Goal: Find specific page/section

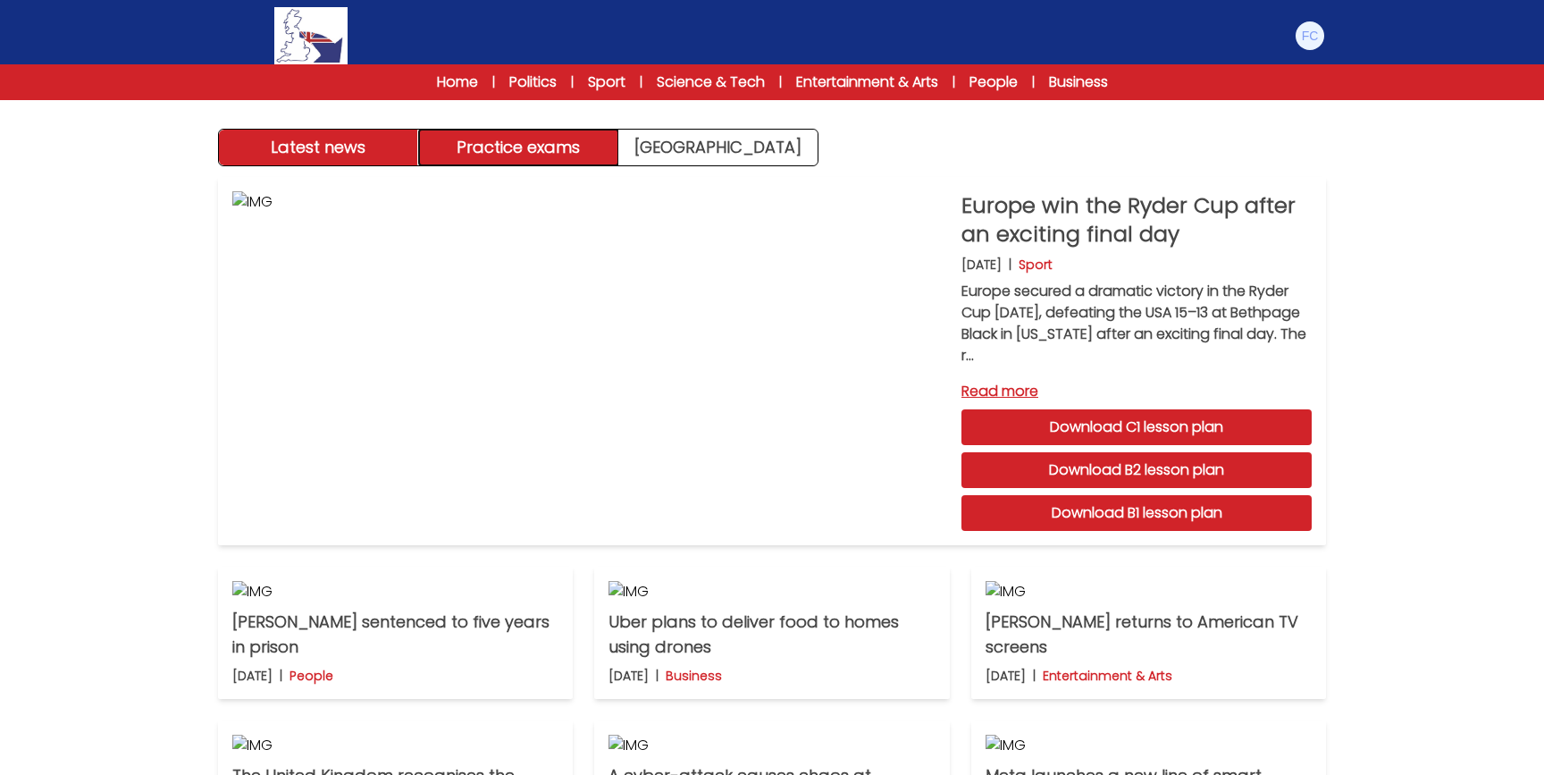
click at [565, 163] on button "Practice exams" at bounding box center [519, 148] width 200 height 36
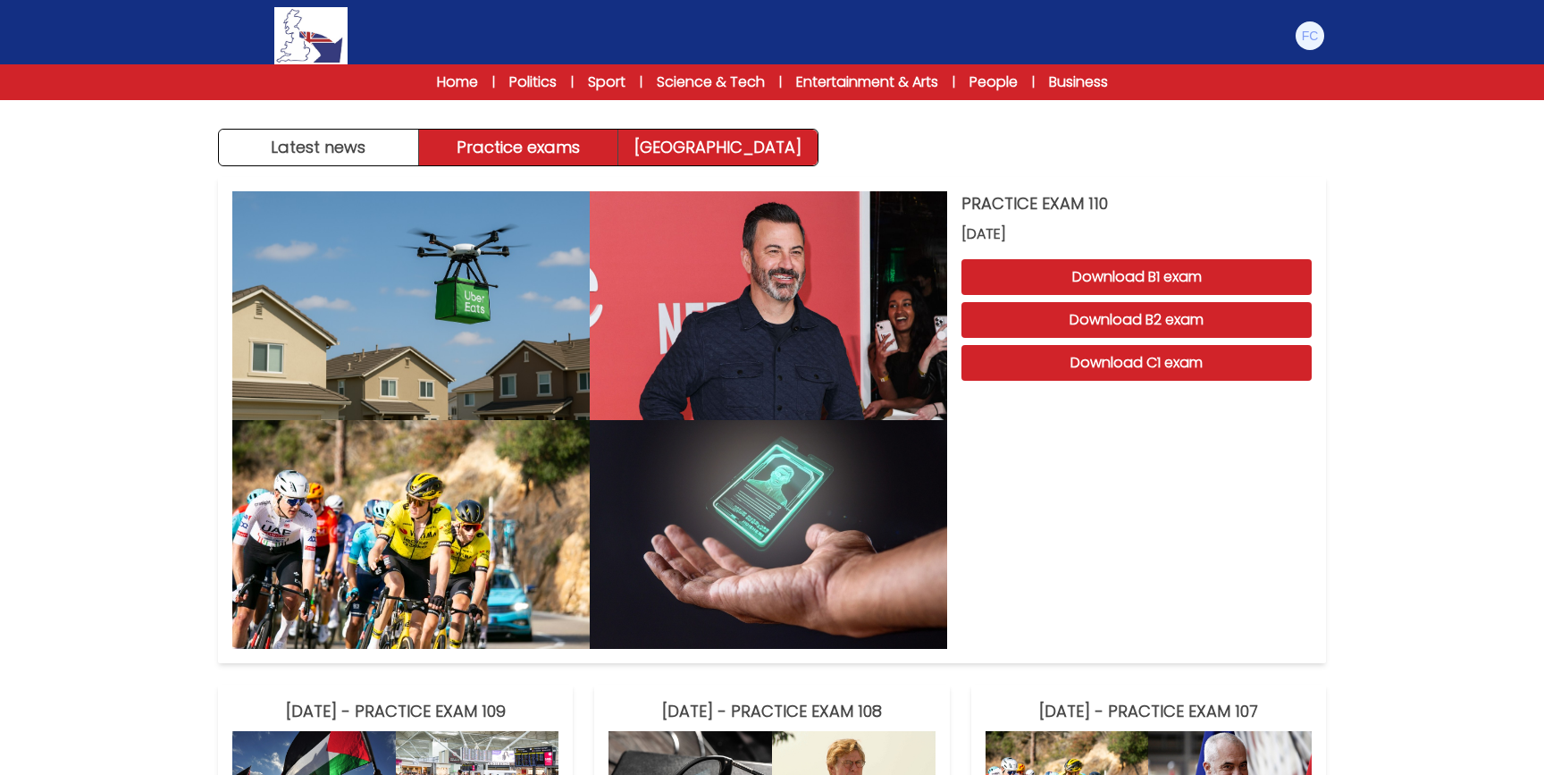
click at [772, 160] on link "[GEOGRAPHIC_DATA]" at bounding box center [717, 148] width 199 height 36
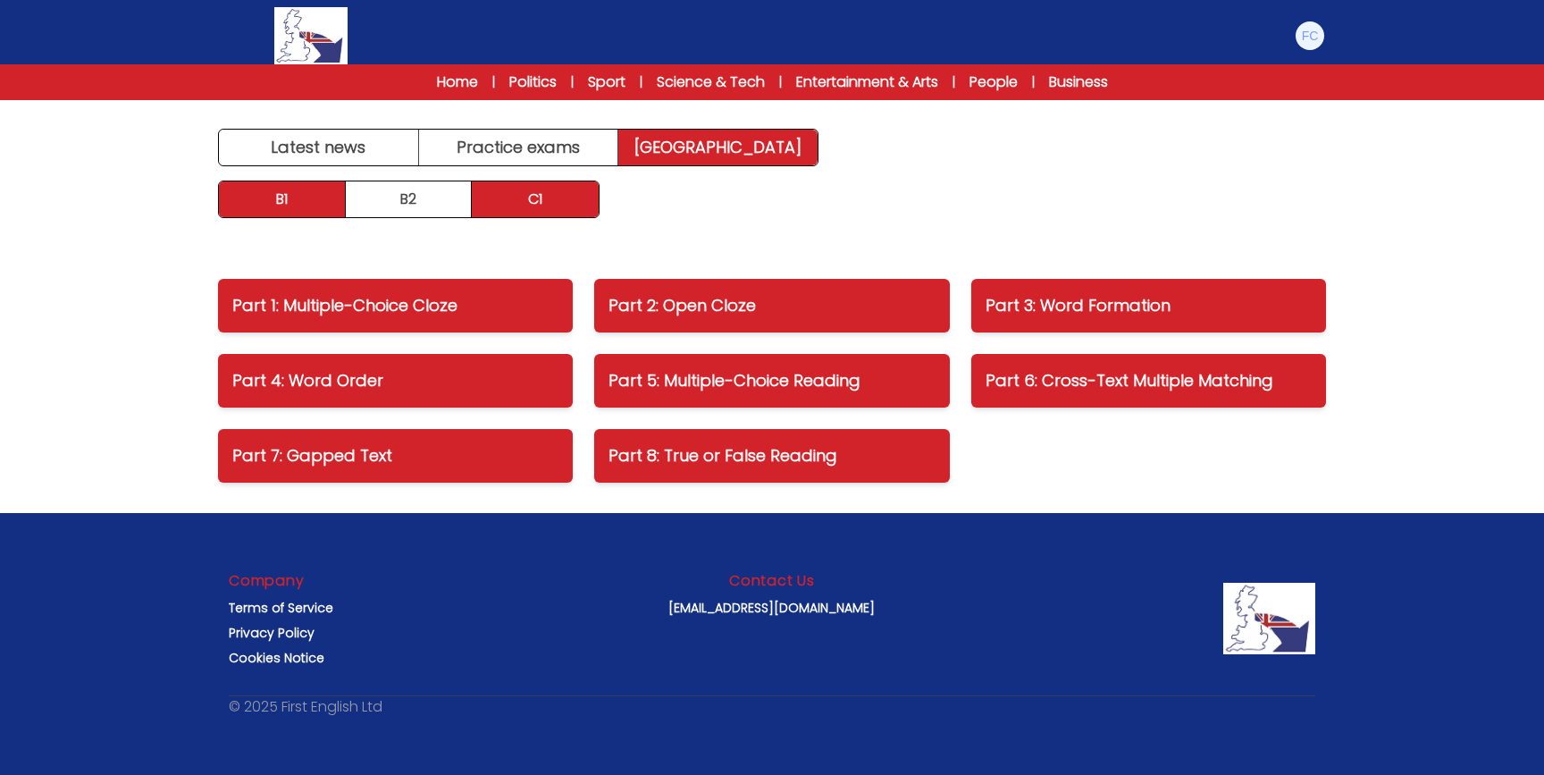
click at [309, 210] on link "B1" at bounding box center [282, 199] width 127 height 36
